Goal: Use online tool/utility: Utilize a website feature to perform a specific function

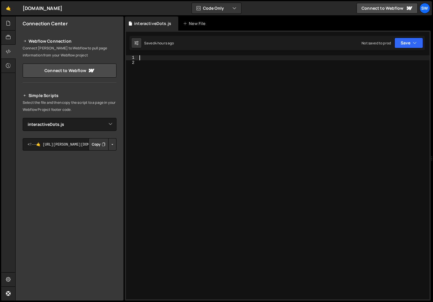
select select "46022"
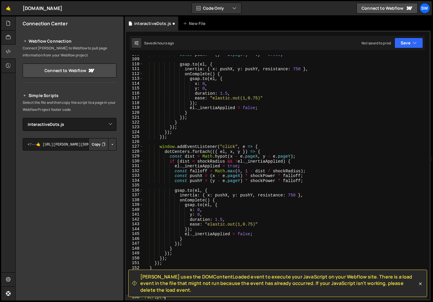
type textarea "/script>"
type textarea "< script >"
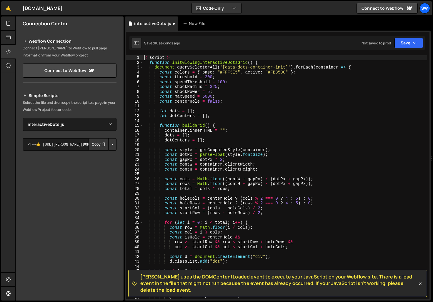
scroll to position [0, 0]
type textarea "function initGlowingInteractiveDotsGrid() {"
click at [420, 282] on icon at bounding box center [421, 284] width 6 height 6
click at [422, 283] on icon at bounding box center [421, 284] width 6 height 6
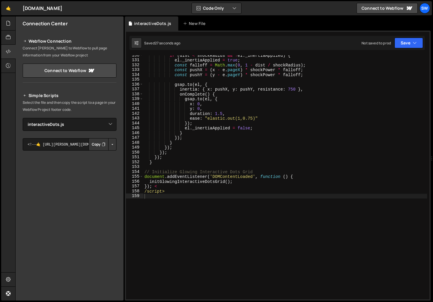
scroll to position [648, 0]
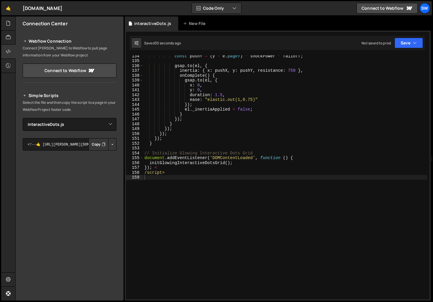
type textarea "/script>"
click at [183, 173] on div "const pushY = ( y - e . pageY ) * shockPower * falloff ; gsap . to ( el , { ine…" at bounding box center [285, 181] width 284 height 254
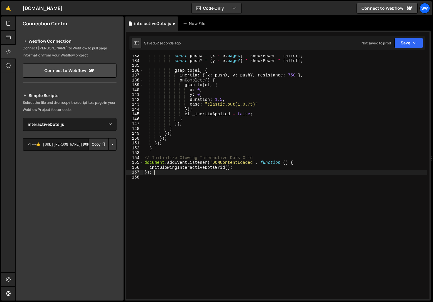
type textarea "< script >"
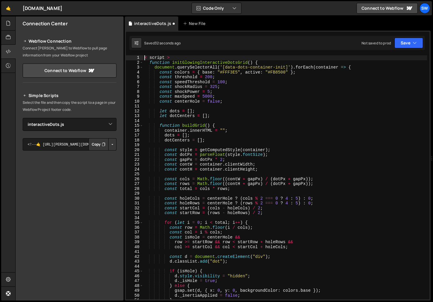
scroll to position [0, 0]
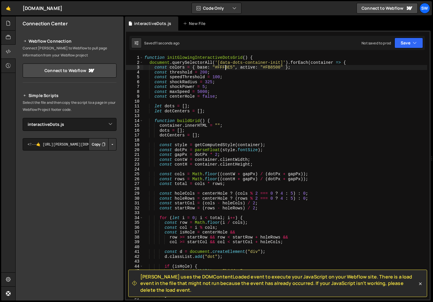
click at [226, 68] on div "function initGlowingInteractiveDotsGrid ( ) { document . querySelectorAll ( '[d…" at bounding box center [285, 182] width 284 height 254
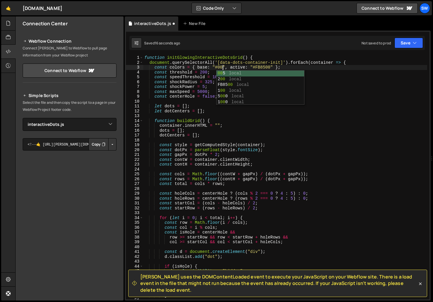
scroll to position [0, 6]
click at [216, 69] on div "function initGlowingInteractiveDotsGrid ( ) { document . querySelectorAll ( '[d…" at bounding box center [285, 182] width 284 height 254
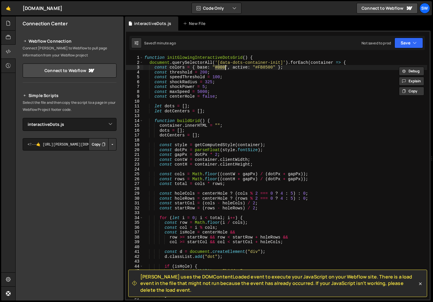
paste textarea "var(--swatch--transparent)"
click at [311, 67] on div "function initGlowingInteractiveDotsGrid ( ) { document . querySelectorAll ( '[d…" at bounding box center [285, 182] width 284 height 254
paste textarea "var(--swatch--brand-500)"
click at [264, 137] on div "function initGlowingInteractiveDotsGrid ( ) { document . querySelectorAll ( '[d…" at bounding box center [285, 182] width 284 height 254
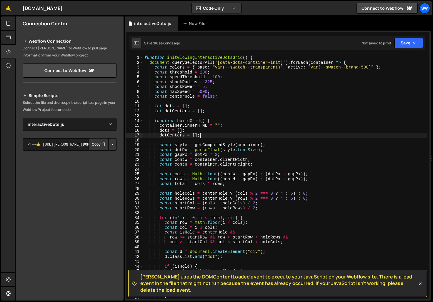
click at [270, 66] on div "function initGlowingInteractiveDotsGrid ( ) { document . querySelectorAll ( '[d…" at bounding box center [285, 182] width 284 height 254
click at [347, 67] on div "function initGlowingInteractiveDotsGrid ( ) { document . querySelectorAll ( '[d…" at bounding box center [285, 182] width 284 height 254
click at [370, 67] on div "function initGlowingInteractiveDotsGrid ( ) { document . querySelectorAll ( '[d…" at bounding box center [285, 182] width 284 height 254
click at [250, 67] on div "function initGlowingInteractiveDotsGrid ( ) { document . querySelectorAll ( '[d…" at bounding box center [285, 182] width 284 height 254
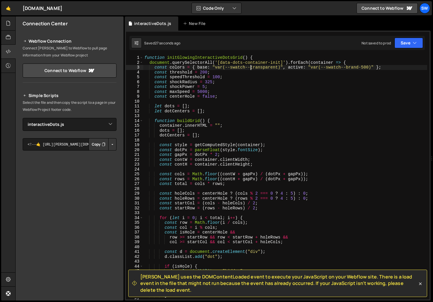
click at [279, 67] on div "function initGlowingInteractiveDotsGrid ( ) { document . querySelectorAll ( '[d…" at bounding box center [285, 182] width 284 height 254
paste textarea "brand-500"
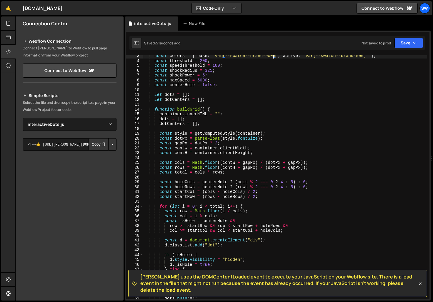
scroll to position [0, 0]
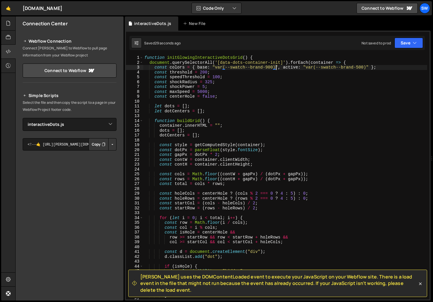
click at [276, 68] on div "function initGlowingInteractiveDotsGrid ( ) { document . querySelectorAll ( '[d…" at bounding box center [285, 182] width 284 height 254
click at [215, 67] on div "function initGlowingInteractiveDotsGrid ( ) { document . querySelectorAll ( '[d…" at bounding box center [285, 182] width 284 height 254
click at [246, 99] on div "function initGlowingInteractiveDotsGrid ( ) { document . querySelectorAll ( '[d…" at bounding box center [285, 182] width 284 height 254
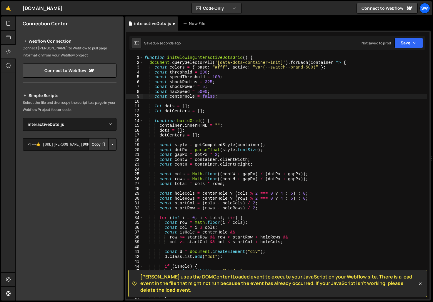
scroll to position [0, 5]
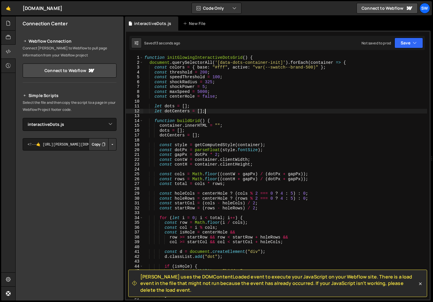
click at [261, 112] on div "function initGlowingInteractiveDotsGrid ( ) { document . querySelectorAll ( '[d…" at bounding box center [285, 182] width 284 height 254
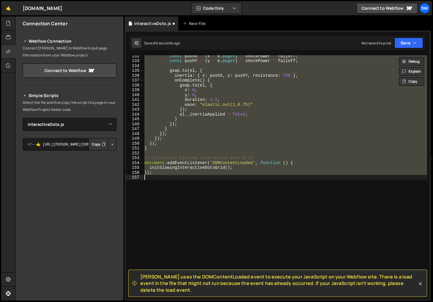
scroll to position [0, 0]
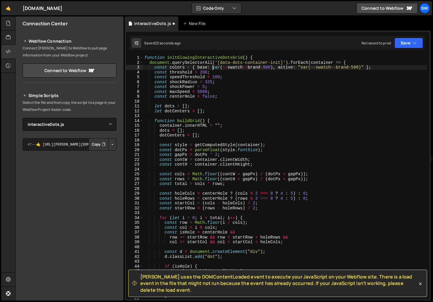
click at [301, 69] on div "function initGlowingInteractiveDotsGrid ( ) { document . querySelectorAll ( '[d…" at bounding box center [285, 182] width 284 height 254
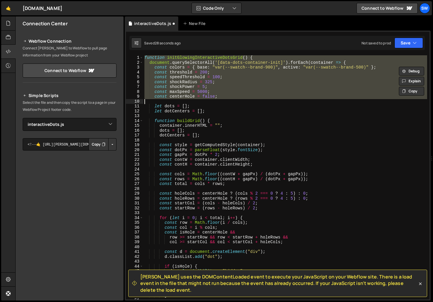
drag, startPoint x: 145, startPoint y: 57, endPoint x: 218, endPoint y: 96, distance: 82.4
click at [227, 100] on div "function initGlowingInteractiveDotsGrid ( ) { document . querySelectorAll ( '[d…" at bounding box center [285, 182] width 284 height 254
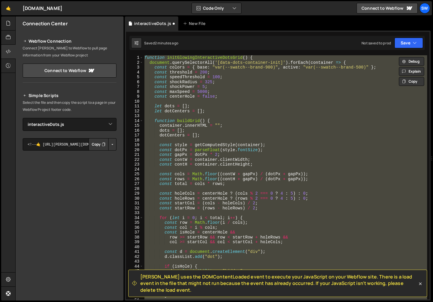
click at [275, 104] on div "function initGlowingInteractiveDotsGrid ( ) { document . querySelectorAll ( '[d…" at bounding box center [285, 177] width 284 height 244
type textarea "let dots = [];"
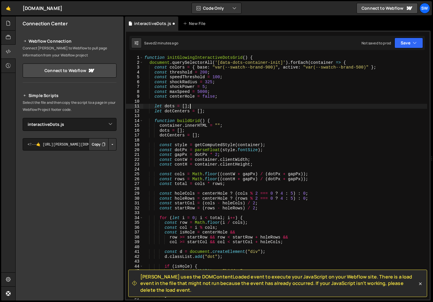
click at [245, 103] on div "function initGlowingInteractiveDotsGrid ( ) { document . querySelectorAll ( '[d…" at bounding box center [285, 182] width 284 height 254
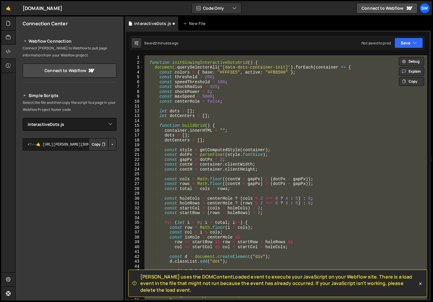
type textarea "< script >"
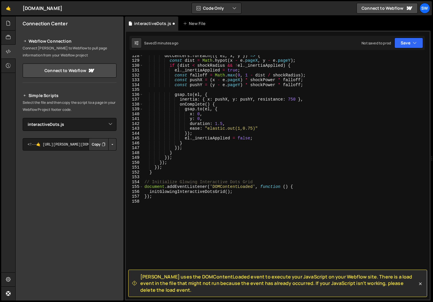
scroll to position [643, 0]
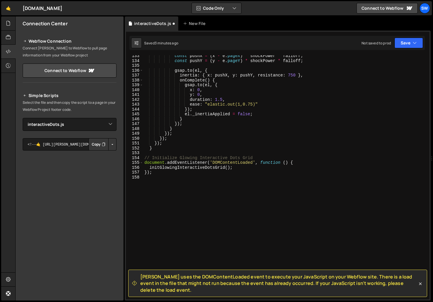
type textarea "function initGlowingInteractiveDotsGrid() {"
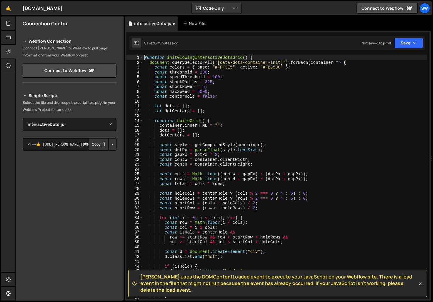
scroll to position [1, 0]
